Goal: Task Accomplishment & Management: Manage account settings

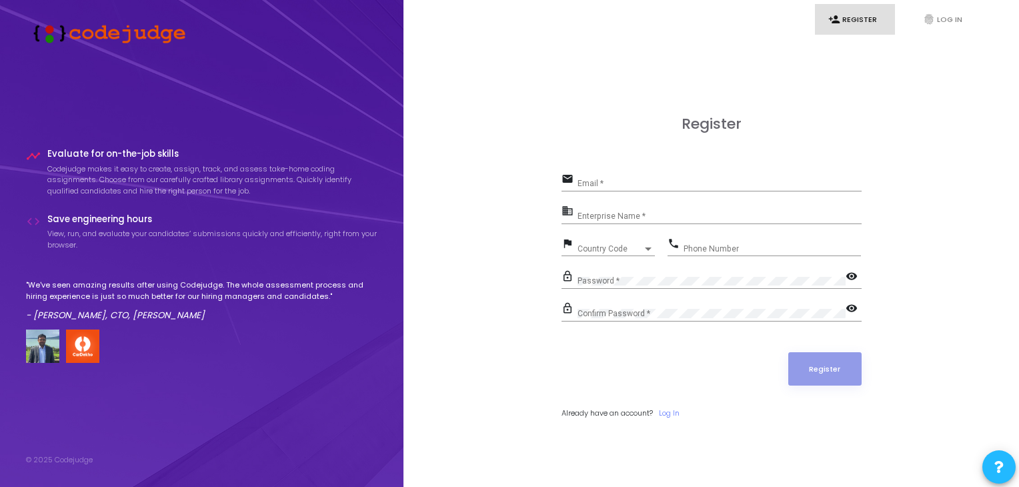
scroll to position [38, 0]
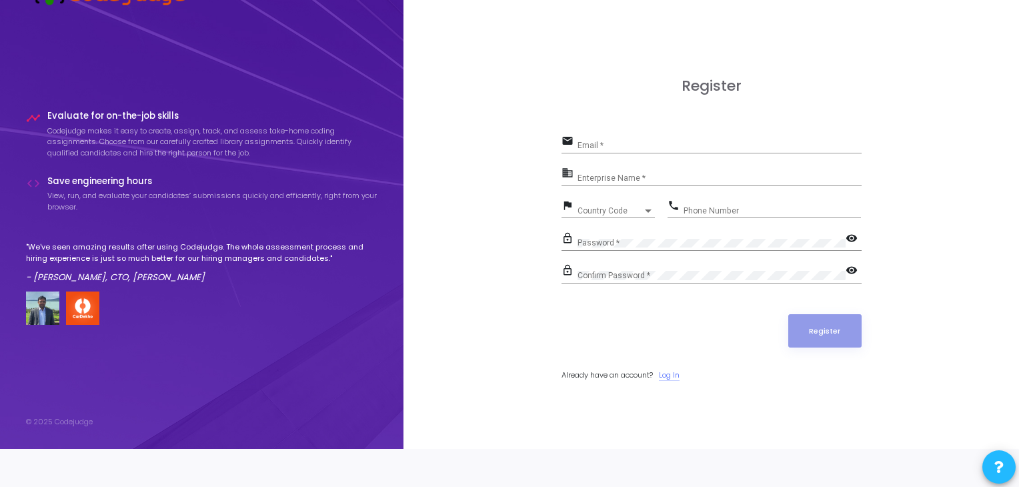
click at [672, 373] on link "Log In" at bounding box center [669, 374] width 21 height 11
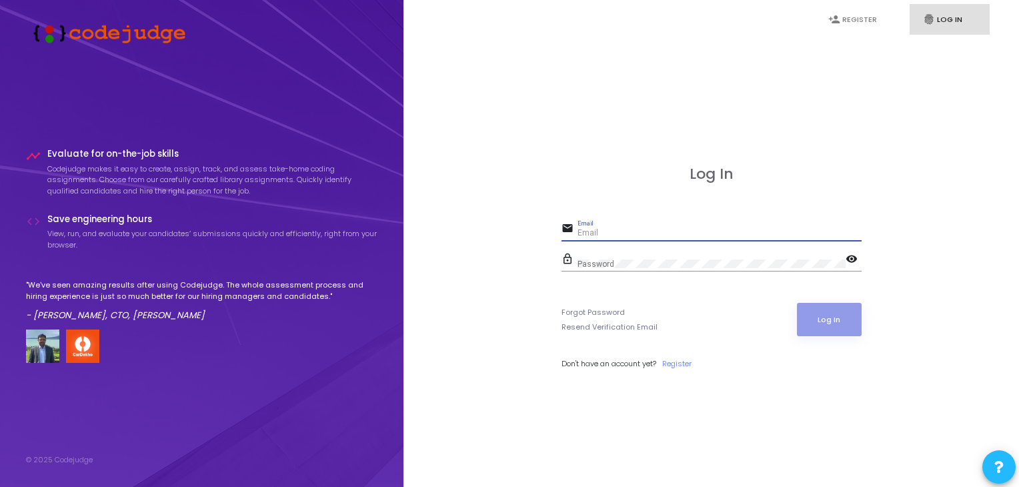
click at [607, 231] on input "Email" at bounding box center [719, 233] width 284 height 9
type input "[EMAIL_ADDRESS][DOMAIN_NAME]"
click at [596, 255] on div "Password" at bounding box center [711, 261] width 268 height 21
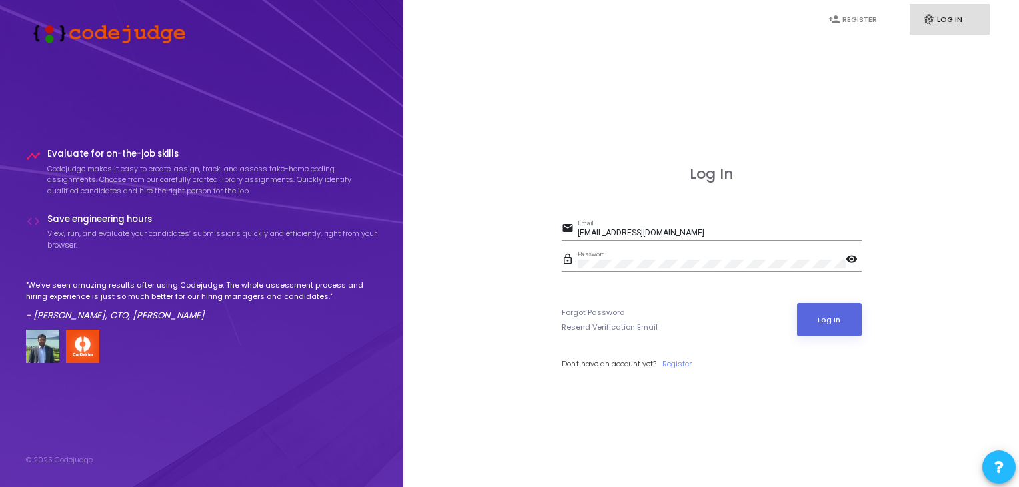
click at [851, 255] on mat-icon "visibility" at bounding box center [854, 260] width 16 height 16
click at [844, 313] on button "Log In" at bounding box center [829, 319] width 65 height 33
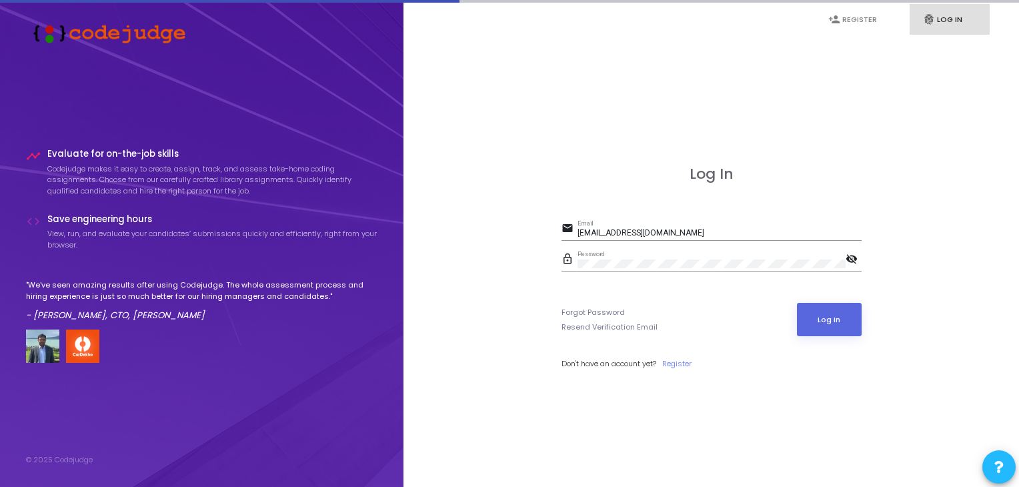
scroll to position [38, 0]
